Goal: Task Accomplishment & Management: Manage account settings

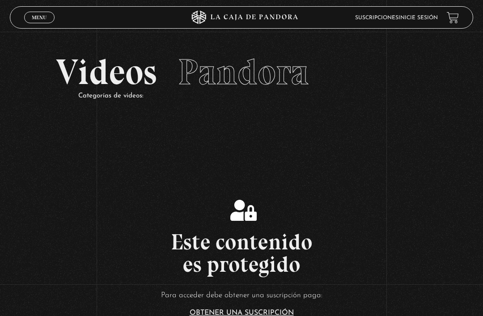
click at [421, 17] on link "Inicie sesión" at bounding box center [417, 17] width 39 height 5
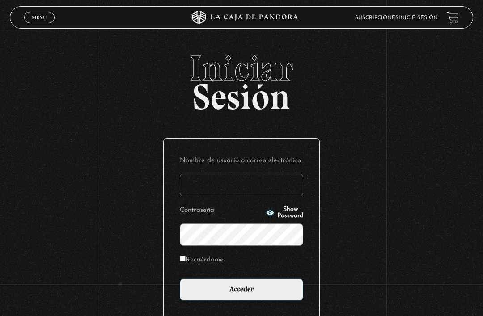
type input "sandyelg"
click at [241, 294] on input "Acceder" at bounding box center [241, 289] width 123 height 22
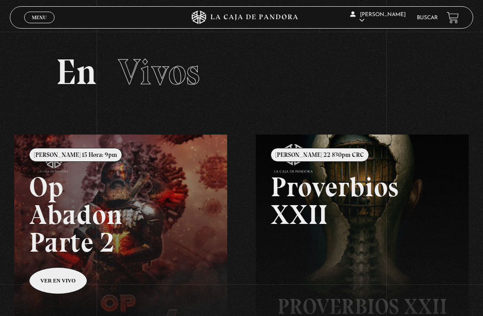
click at [381, 106] on link "Mi cuenta" at bounding box center [379, 97] width 60 height 23
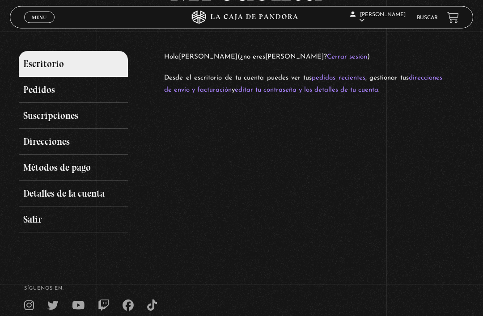
scroll to position [78, 0]
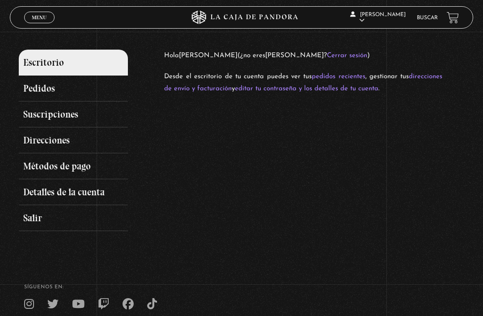
click at [93, 113] on link "Suscripciones" at bounding box center [73, 114] width 109 height 26
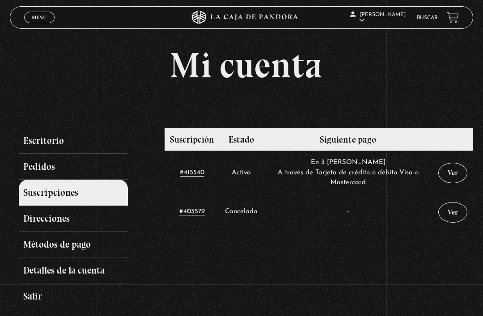
click at [457, 176] on link "Ver" at bounding box center [452, 173] width 29 height 21
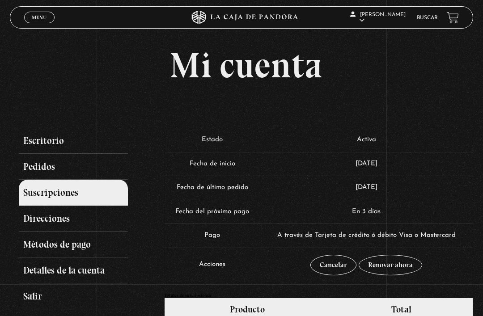
click at [335, 262] on link "Cancelar" at bounding box center [333, 265] width 46 height 21
